Goal: Task Accomplishment & Management: Use online tool/utility

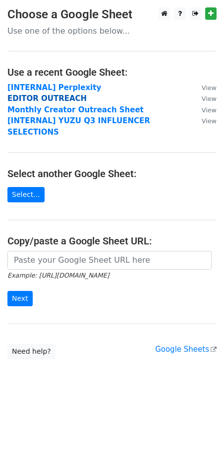
click at [51, 99] on strong "EDITOR OUTREACH" at bounding box center [46, 98] width 79 height 9
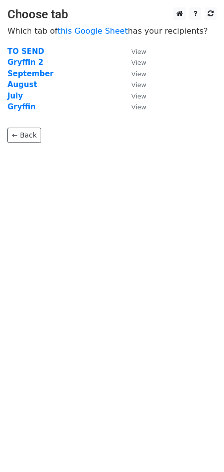
click at [30, 43] on main "Choose tab Which tab of this Google Sheet has your recipients? TO SEND View Gry…" at bounding box center [112, 75] width 224 height 136
click at [30, 47] on strong "TO SEND" at bounding box center [25, 51] width 37 height 9
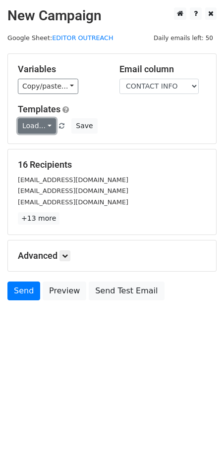
click at [41, 124] on link "Load..." at bounding box center [37, 125] width 38 height 15
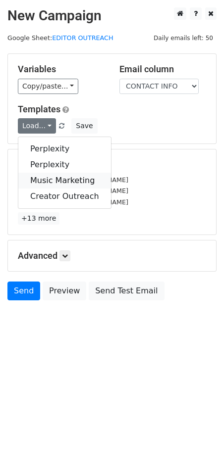
click at [53, 182] on link "Music Marketing" at bounding box center [64, 181] width 93 height 16
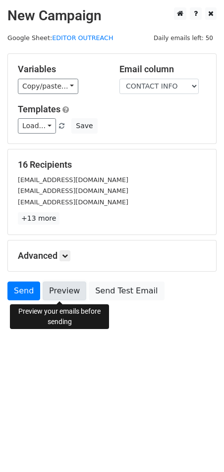
click at [49, 295] on link "Preview" at bounding box center [65, 291] width 44 height 19
click at [59, 295] on link "Preview" at bounding box center [65, 291] width 44 height 19
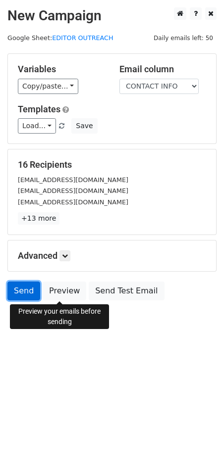
click at [29, 292] on link "Send" at bounding box center [23, 291] width 33 height 19
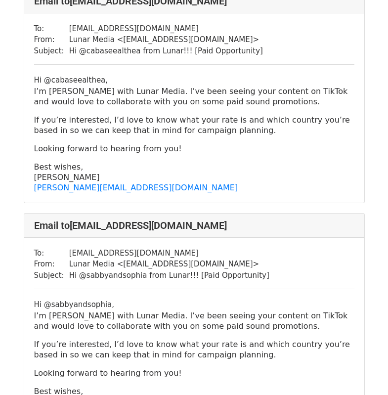
scroll to position [2854, 0]
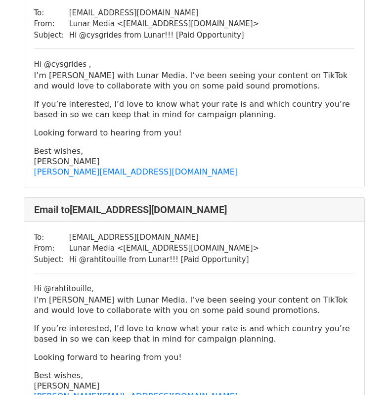
scroll to position [99, 0]
